Goal: Task Accomplishment & Management: Use online tool/utility

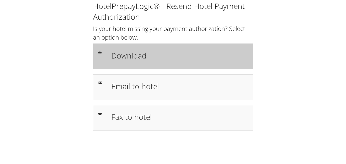
click at [123, 62] on div "Download" at bounding box center [180, 56] width 144 height 15
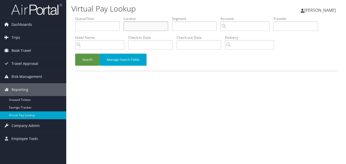
click at [146, 30] on input "text" at bounding box center [146, 25] width 45 height 9
paste input "OZABCJ"
type input "OZABCJ"
click at [88, 65] on button "Search" at bounding box center [87, 60] width 24 height 12
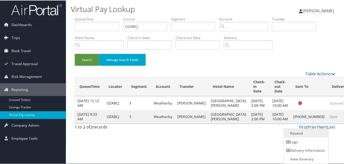
scroll to position [0, 0]
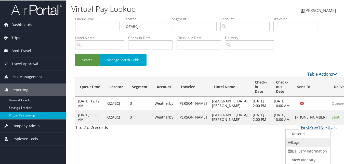
click at [307, 140] on link "Logs" at bounding box center [308, 141] width 44 height 9
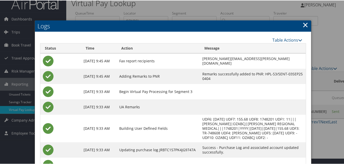
scroll to position [39, 0]
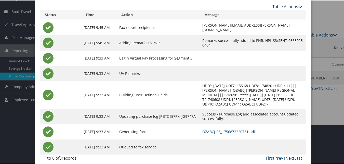
click at [211, 129] on td "OZABCJ-S3_1756872220731.pdf" at bounding box center [253, 130] width 106 height 15
click at [212, 128] on link "OZABCJ-S3_1756872220731.pdf" at bounding box center [228, 130] width 53 height 5
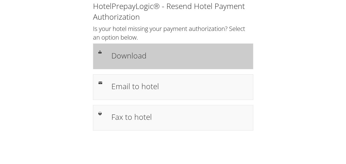
click at [130, 49] on div "Download" at bounding box center [180, 56] width 144 height 15
click at [139, 55] on h1 "Download" at bounding box center [179, 55] width 137 height 11
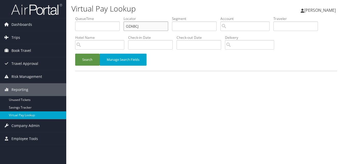
drag, startPoint x: 141, startPoint y: 26, endPoint x: 114, endPoint y: 37, distance: 28.7
click at [109, 16] on ul "QueueTime Locator OZABCJ Segment Account Traveler Hotel Name Check-in Date Chec…" at bounding box center [206, 16] width 262 height 0
paste input "MDZEDP"
click at [88, 56] on button "Search" at bounding box center [87, 60] width 24 height 12
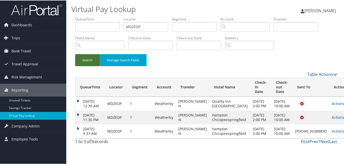
scroll to position [1, 0]
click at [82, 137] on td "Sep 3, 2025 9:37 AM" at bounding box center [89, 131] width 29 height 14
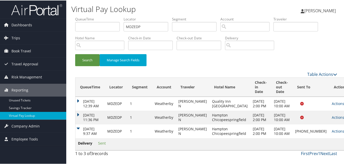
scroll to position [13, 0]
click at [78, 126] on td "Sep 3, 2025 9:37 AM" at bounding box center [89, 131] width 29 height 14
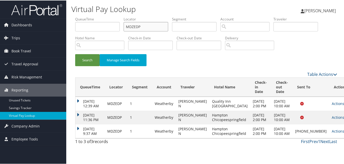
drag, startPoint x: 143, startPoint y: 24, endPoint x: 99, endPoint y: 31, distance: 44.6
click at [99, 16] on ul "QueueTime Locator MDZEDP Segment Account Traveler Hotel Name Check-in Date Chec…" at bounding box center [206, 16] width 262 height 0
paste input "OPAMPL"
type input "OPAMPL"
click at [75, 54] on button "Search" at bounding box center [87, 60] width 24 height 12
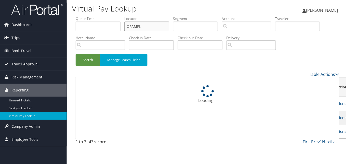
scroll to position [0, 0]
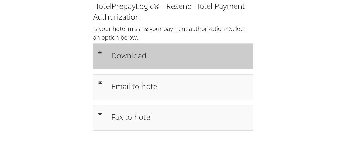
click at [136, 58] on h1 "Download" at bounding box center [179, 55] width 137 height 11
click at [112, 57] on h1 "Download" at bounding box center [179, 55] width 137 height 11
click at [140, 55] on h1 "Download" at bounding box center [179, 55] width 137 height 11
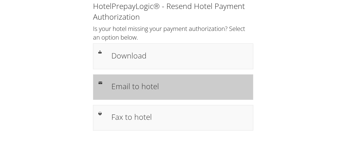
click at [142, 94] on div "Email to hotel" at bounding box center [180, 87] width 144 height 15
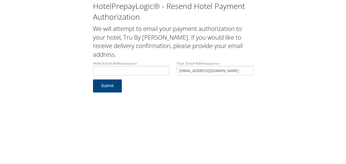
click at [120, 68] on input "Hotel Email Address required" at bounding box center [131, 70] width 76 height 9
click at [116, 70] on input "tonya.mcswzi@hilton.com" at bounding box center [131, 70] width 76 height 9
click at [118, 71] on input "tonya.mcswai@hilton.com" at bounding box center [131, 70] width 76 height 9
click at [112, 71] on input "tonya.mcswain@hilton.com" at bounding box center [131, 70] width 76 height 9
click at [110, 70] on input "tonya.mcswain@hilton.com" at bounding box center [131, 70] width 76 height 9
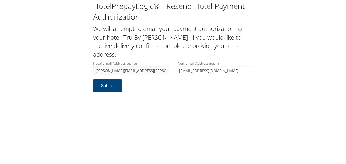
click at [113, 71] on input "tonya.mcswain@hilton.com" at bounding box center [131, 70] width 76 height 9
click at [115, 70] on input "tonya.mcswain@hilton.com" at bounding box center [131, 70] width 76 height 9
click at [116, 70] on input "tonya.mcswain@hilton.com" at bounding box center [131, 70] width 76 height 9
click at [118, 70] on input "[PERSON_NAME][EMAIL_ADDRESS][PERSON_NAME][PERSON_NAME][DOMAIN_NAME]" at bounding box center [131, 70] width 76 height 9
click at [120, 70] on input "[PERSON_NAME][EMAIL_ADDRESS][PERSON_NAME][PERSON_NAME][DOMAIN_NAME]" at bounding box center [131, 70] width 76 height 9
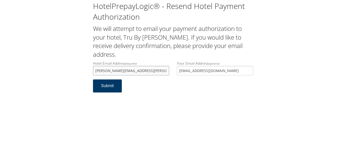
type input "[PERSON_NAME][EMAIL_ADDRESS][PERSON_NAME][PERSON_NAME][DOMAIN_NAME]"
click at [111, 87] on button "Submit" at bounding box center [107, 85] width 29 height 13
drag, startPoint x: 0, startPoint y: 0, endPoint x: 94, endPoint y: 69, distance: 116.1
click at [94, 69] on input "[PERSON_NAME][EMAIL_ADDRESS][PERSON_NAME][PERSON_NAME][DOMAIN_NAME]" at bounding box center [131, 70] width 76 height 9
click at [240, 15] on h1 "HotelPrepayLogic® - Resend Hotel Payment Authorization" at bounding box center [173, 11] width 160 height 21
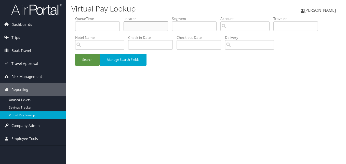
click at [130, 23] on input "text" at bounding box center [146, 25] width 45 height 9
paste input "OPAMPL"
click at [75, 54] on button "Search" at bounding box center [87, 60] width 24 height 12
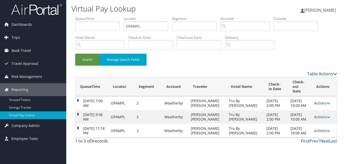
click at [80, 131] on td "Sep 3, 2025 11:18 PM" at bounding box center [91, 131] width 33 height 14
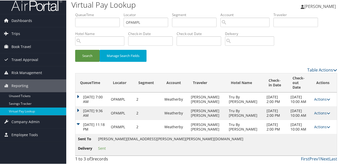
scroll to position [14, 0]
drag, startPoint x: 153, startPoint y: 10, endPoint x: 108, endPoint y: 22, distance: 46.7
click at [107, 12] on ul "QueueTime Locator OPAMPL Segment Account Traveler Hotel Name Check-in Date Chec…" at bounding box center [206, 12] width 262 height 0
paste input "MDZEDP"
click at [84, 50] on button "Search" at bounding box center [87, 55] width 24 height 12
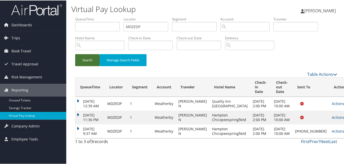
scroll to position [0, 0]
drag, startPoint x: 80, startPoint y: 137, endPoint x: 141, endPoint y: 135, distance: 61.4
click at [80, 137] on td "Sep 3, 2025 9:37 AM" at bounding box center [89, 131] width 29 height 14
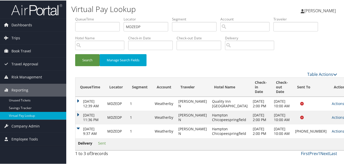
click at [332, 129] on link "Actions" at bounding box center [340, 130] width 16 height 5
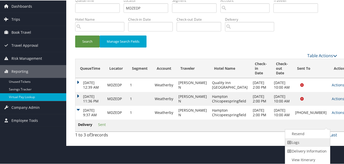
click at [305, 141] on link "Logs" at bounding box center [307, 141] width 44 height 9
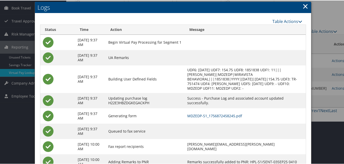
scroll to position [37, 0]
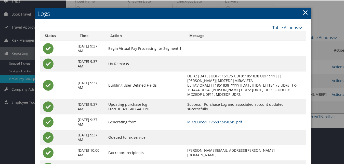
click at [297, 13] on h2 "Logs" at bounding box center [173, 12] width 276 height 11
click at [302, 11] on link "×" at bounding box center [305, 12] width 6 height 10
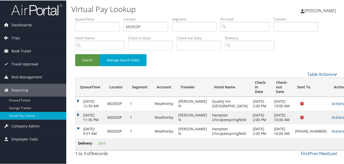
scroll to position [13, 0]
click at [332, 130] on link "Actions" at bounding box center [340, 130] width 16 height 5
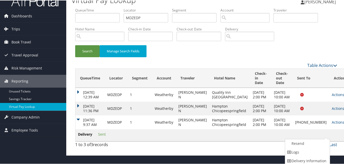
scroll to position [0, 0]
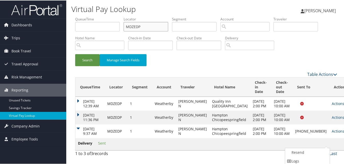
drag, startPoint x: 141, startPoint y: 29, endPoint x: 105, endPoint y: 44, distance: 39.1
click at [122, 16] on ul "QueueTime Locator MDZEDP Segment Account Traveler Hotel Name Check-in Date Chec…" at bounding box center [206, 16] width 262 height 0
paste input "NJPLBK"
type input "NJPLBK"
click at [90, 59] on button "Search" at bounding box center [87, 60] width 24 height 12
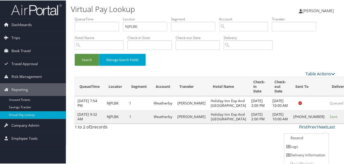
scroll to position [5, 0]
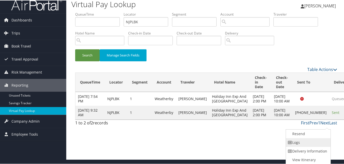
click at [301, 141] on link "Logs" at bounding box center [308, 141] width 44 height 9
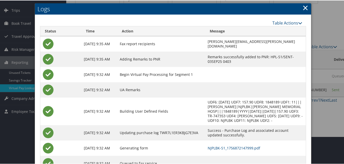
scroll to position [48, 0]
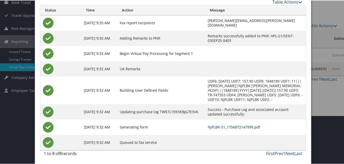
click at [229, 127] on link "NJPLBK-S1_1756872147999.pdf" at bounding box center [234, 126] width 52 height 5
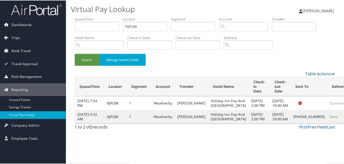
scroll to position [5, 0]
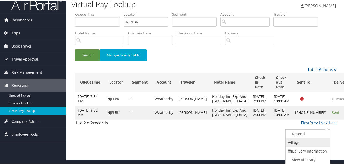
click at [310, 144] on link "Logs" at bounding box center [308, 141] width 44 height 9
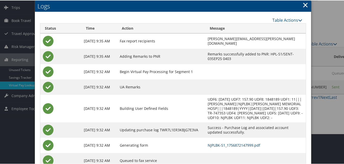
scroll to position [48, 0]
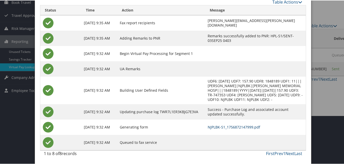
click at [218, 127] on link "NJPLBK-S1_1756872147999.pdf" at bounding box center [234, 126] width 52 height 5
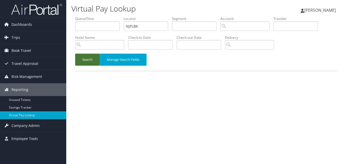
drag, startPoint x: 86, startPoint y: 58, endPoint x: 87, endPoint y: 54, distance: 4.1
click at [86, 58] on button "Search" at bounding box center [87, 60] width 24 height 12
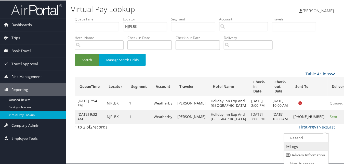
scroll to position [5, 0]
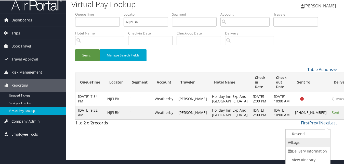
click at [306, 142] on link "Logs" at bounding box center [308, 141] width 44 height 9
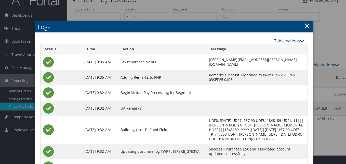
scroll to position [0, 0]
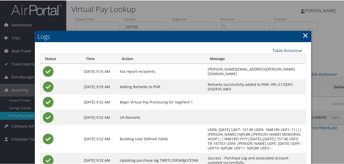
click at [304, 36] on link "×" at bounding box center [305, 35] width 6 height 10
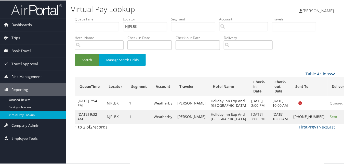
scroll to position [5, 0]
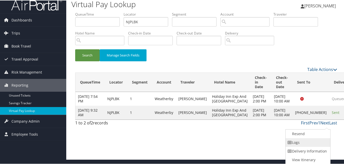
click at [295, 142] on link "Logs" at bounding box center [308, 141] width 44 height 9
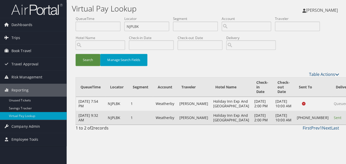
scroll to position [0, 0]
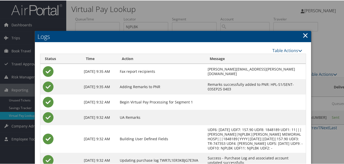
click at [304, 33] on link "×" at bounding box center [305, 35] width 6 height 10
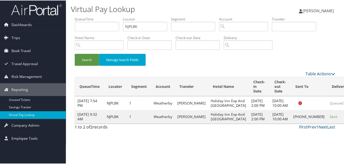
scroll to position [5, 0]
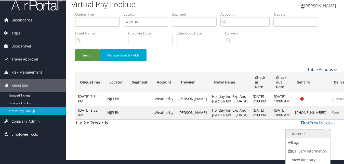
click at [302, 131] on link "Resend" at bounding box center [308, 133] width 44 height 9
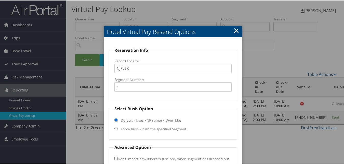
scroll to position [34, 0]
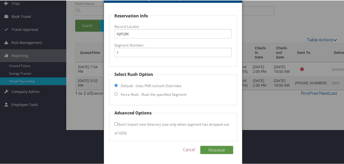
click at [148, 90] on fieldset "Select Rush Option Default - Uses PNR remark Overrides Force Rush - Rush the sp…" at bounding box center [173, 88] width 128 height 34
click at [149, 93] on label "Force Rush - Rush the specified Segment" at bounding box center [153, 93] width 65 height 5
click at [118, 93] on input "Force Rush - Rush the specified Segment" at bounding box center [115, 93] width 3 height 3
radio input "true"
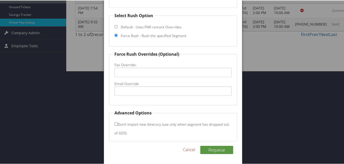
scroll to position [68, 0]
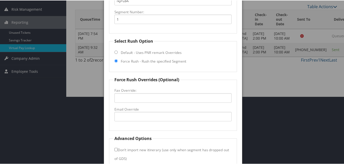
click at [148, 108] on fieldset "Force Rush Overrides (Optional) Fax Override: Email Override" at bounding box center [173, 103] width 128 height 54
click at [148, 109] on label "Email Override" at bounding box center [172, 108] width 117 height 5
click at [148, 111] on input "Email Override" at bounding box center [172, 115] width 117 height 9
click at [148, 116] on input "Email Override" at bounding box center [172, 115] width 117 height 9
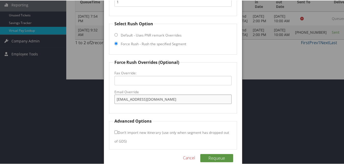
scroll to position [93, 0]
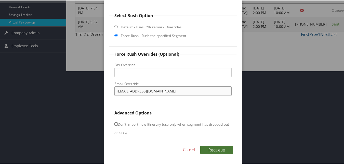
type input "frontdesk@hiealbany.com"
click at [223, 151] on button "Requeue" at bounding box center [216, 149] width 33 height 8
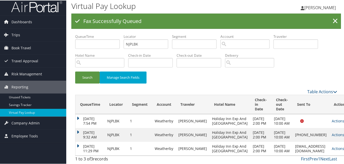
scroll to position [10, 0]
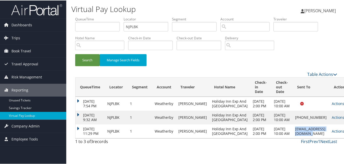
copy td "frontdesk@hiealbany.com"
drag, startPoint x: 266, startPoint y: 142, endPoint x: 309, endPoint y: 141, distance: 43.3
click at [309, 137] on td "frontdesk@hiealbany.com" at bounding box center [311, 131] width 37 height 14
click at [332, 133] on link "Actions" at bounding box center [340, 130] width 16 height 5
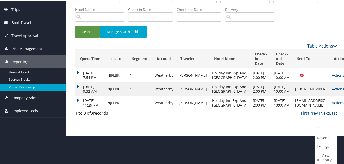
drag, startPoint x: 321, startPoint y: 148, endPoint x: 318, endPoint y: 147, distance: 3.4
click at [321, 148] on link "Logs" at bounding box center [325, 145] width 21 height 9
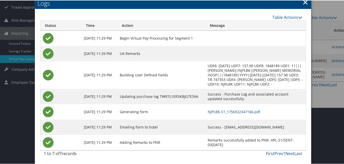
scroll to position [61, 0]
click at [223, 110] on link "NJPLBK-S1_1756922347166.pdf" at bounding box center [234, 111] width 52 height 5
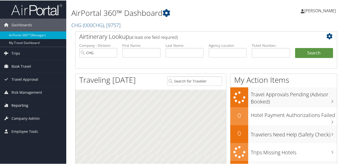
click at [19, 105] on span "Reporting" at bounding box center [19, 104] width 17 height 13
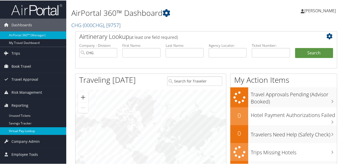
click at [19, 134] on link "Virtual Pay Lookup" at bounding box center [33, 130] width 66 height 8
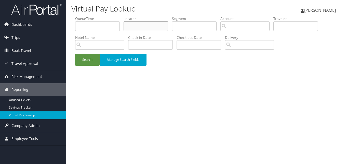
click at [137, 27] on input "text" at bounding box center [146, 25] width 45 height 9
click at [75, 88] on div "Virtual Pay Lookup [PERSON_NAME] [PERSON_NAME] My Settings Travel Agency Contac…" at bounding box center [206, 82] width 280 height 164
click at [126, 25] on input "text" at bounding box center [146, 25] width 45 height 9
paste input "FYBRQF"
click at [135, 27] on input "FYBRQF" at bounding box center [146, 25] width 45 height 9
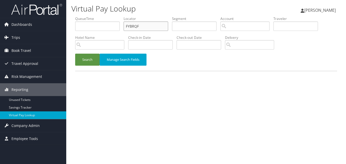
type input "FYBRQF"
click at [75, 54] on button "Search" at bounding box center [87, 60] width 24 height 12
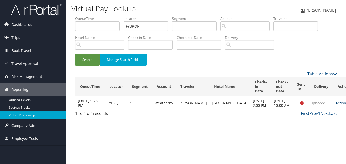
click at [346, 105] on icon at bounding box center [350, 103] width 4 height 4
click at [312, 111] on link "Resend" at bounding box center [315, 112] width 32 height 9
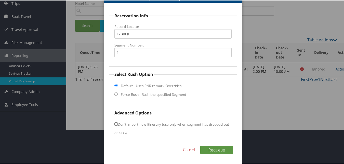
click at [143, 94] on label "Force Rush - Rush the specified Segment" at bounding box center [153, 93] width 65 height 5
click at [118, 94] on input "Force Rush - Rush the specified Segment" at bounding box center [115, 93] width 3 height 3
radio input "true"
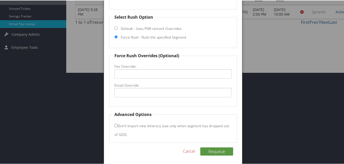
scroll to position [93, 0]
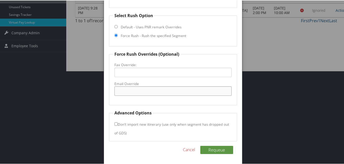
click at [139, 93] on input "Email Override" at bounding box center [172, 90] width 117 height 9
type input "[EMAIL_ADDRESS][DOMAIN_NAME]"
click at [219, 151] on button "Requeue" at bounding box center [216, 149] width 33 height 8
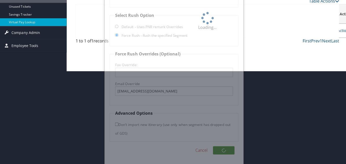
scroll to position [0, 0]
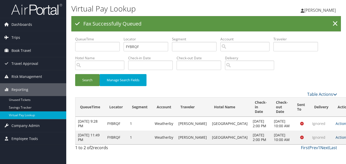
click at [336, 139] on link "Actions" at bounding box center [344, 137] width 16 height 5
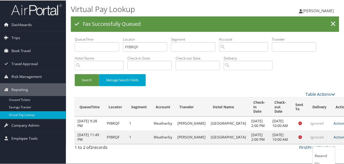
scroll to position [19, 0]
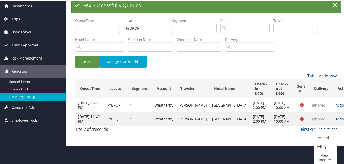
click at [205, 134] on div "1 to 2 of 2 records First Prev 1 Next Last" at bounding box center [206, 129] width 270 height 9
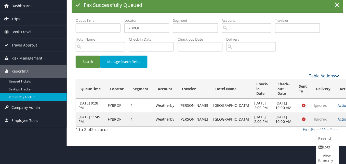
scroll to position [0, 0]
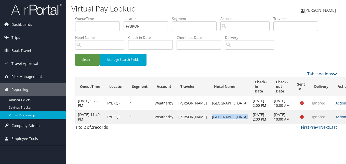
drag, startPoint x: 223, startPoint y: 128, endPoint x: 206, endPoint y: 117, distance: 19.5
click at [209, 117] on td "[GEOGRAPHIC_DATA]" at bounding box center [229, 117] width 41 height 14
copy td "[GEOGRAPHIC_DATA]"
